Goal: Task Accomplishment & Management: Manage account settings

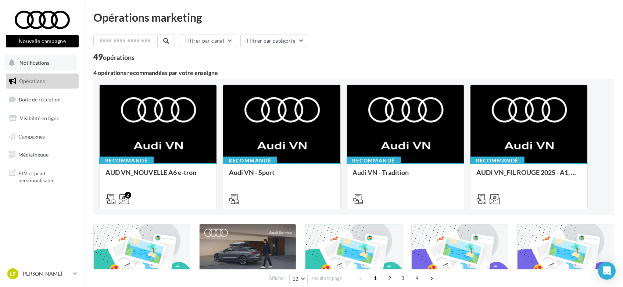
click at [39, 63] on span "Notifications" at bounding box center [34, 63] width 30 height 6
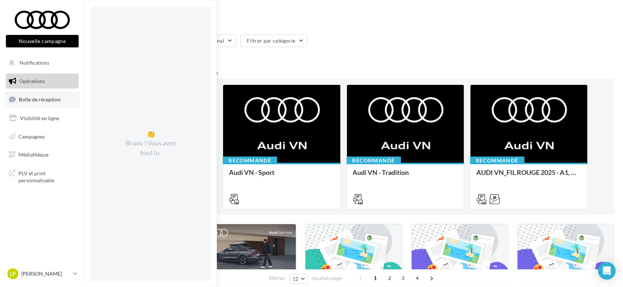
click at [29, 99] on span "Boîte de réception" at bounding box center [40, 99] width 42 height 6
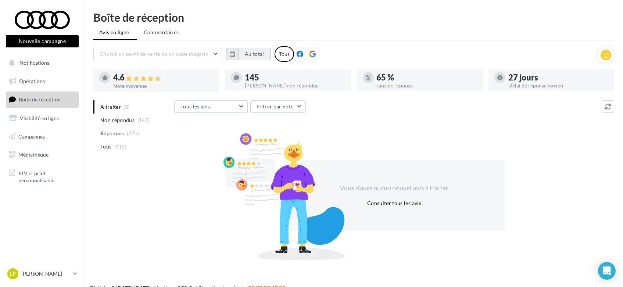
click at [252, 55] on button "Au total" at bounding box center [255, 54] width 32 height 12
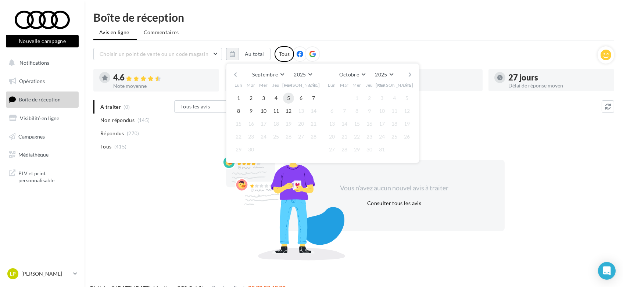
click at [290, 98] on button "5" at bounding box center [288, 98] width 11 height 11
click at [291, 110] on button "12" at bounding box center [288, 110] width 11 height 11
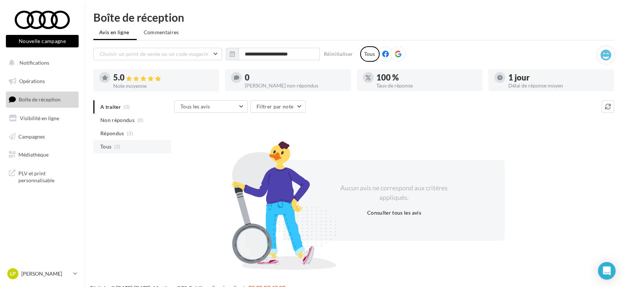
click at [106, 146] on span "Tous" at bounding box center [105, 146] width 11 height 7
